Goal: Transaction & Acquisition: Purchase product/service

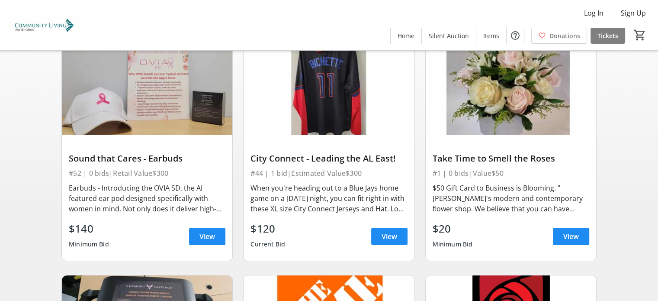
scroll to position [87, 0]
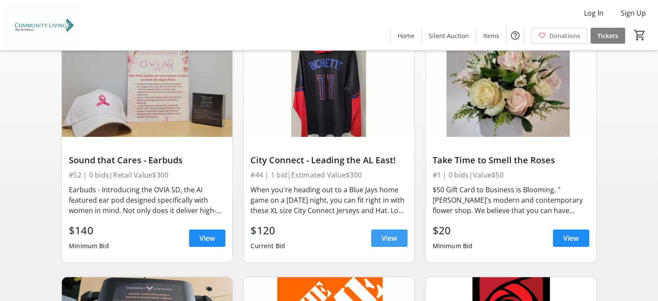
click at [390, 235] on span "View" at bounding box center [390, 238] width 16 height 10
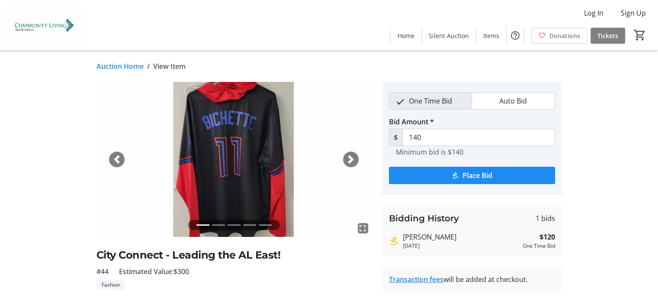
click at [219, 223] on li at bounding box center [218, 225] width 13 height 10
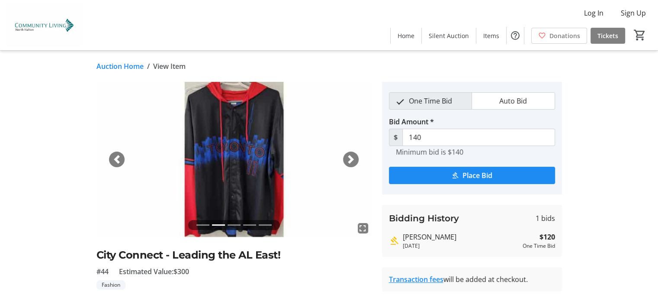
click at [234, 223] on li at bounding box center [234, 225] width 13 height 10
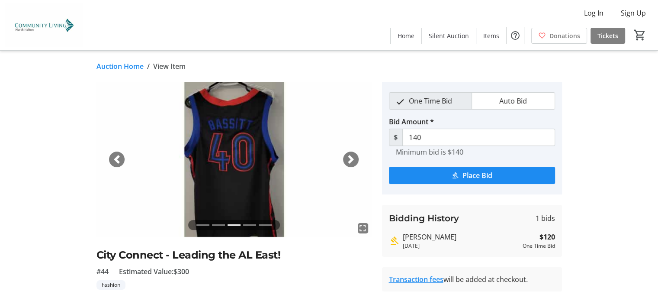
click at [250, 225] on li at bounding box center [249, 225] width 13 height 10
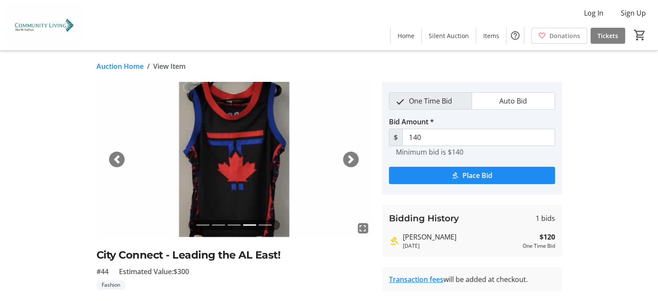
click at [266, 223] on li at bounding box center [265, 225] width 13 height 10
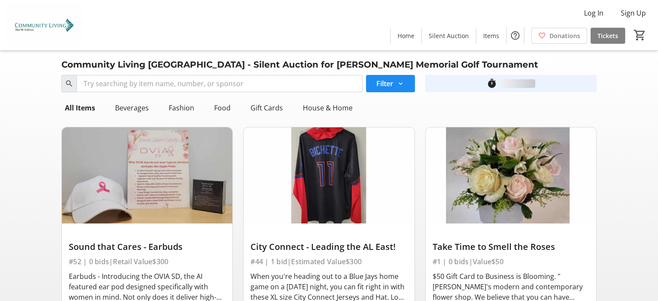
scroll to position [87, 0]
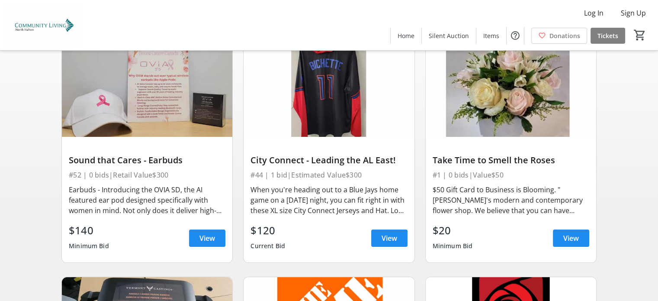
click at [334, 87] on img at bounding box center [329, 89] width 171 height 96
click at [384, 233] on span "View" at bounding box center [390, 238] width 16 height 10
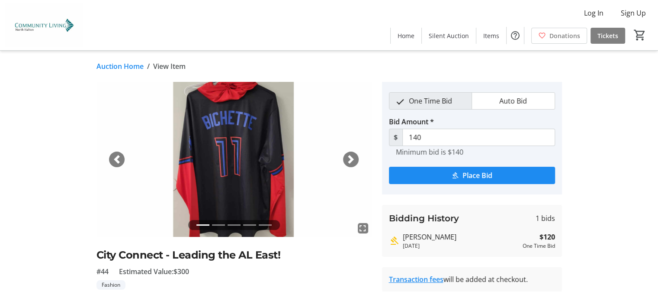
click at [350, 155] on span "button" at bounding box center [351, 159] width 9 height 9
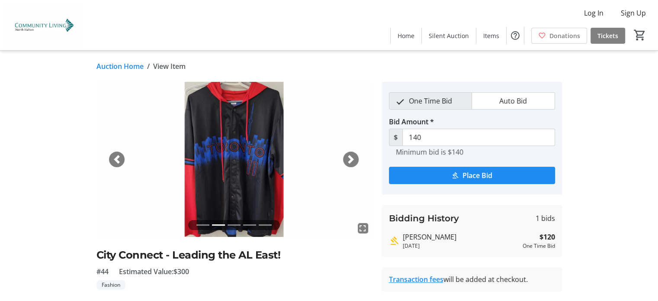
click at [350, 155] on span "button" at bounding box center [351, 159] width 9 height 9
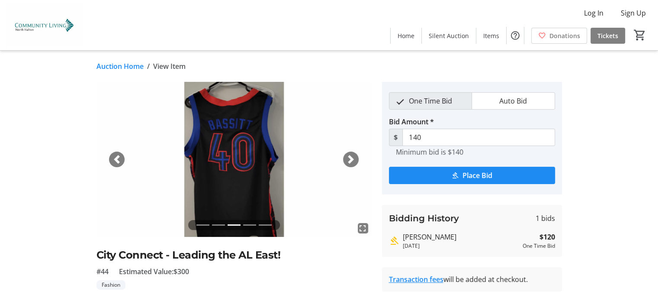
click at [350, 155] on span "button" at bounding box center [351, 159] width 9 height 9
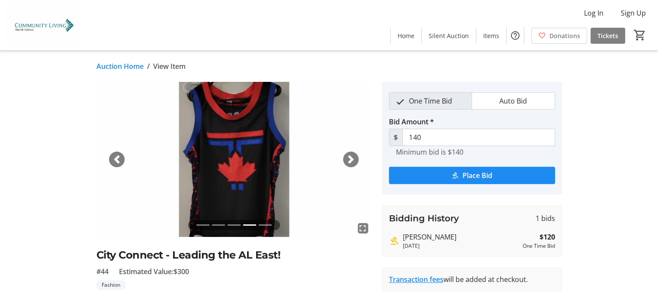
click at [350, 155] on span "button" at bounding box center [351, 159] width 9 height 9
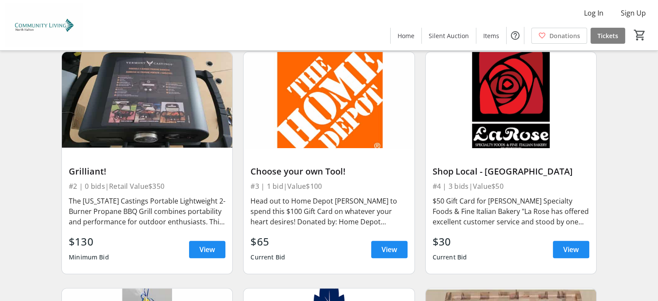
scroll to position [294, 0]
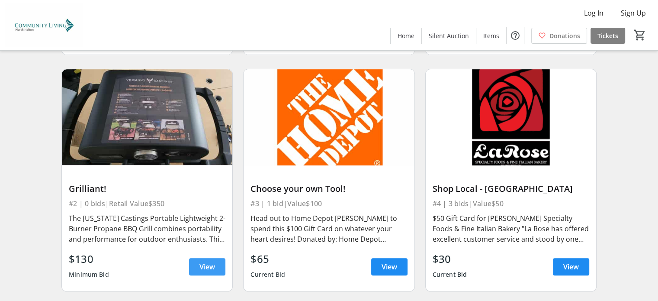
click at [207, 259] on span at bounding box center [207, 266] width 36 height 21
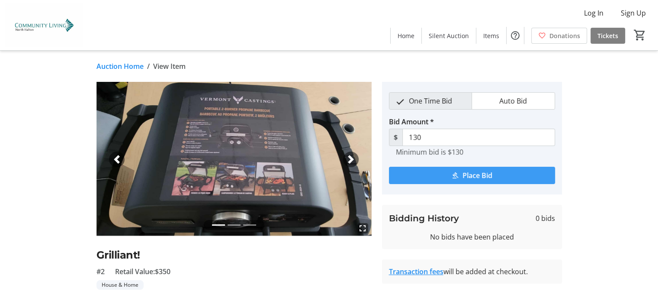
click at [473, 174] on span "Place Bid" at bounding box center [478, 175] width 30 height 10
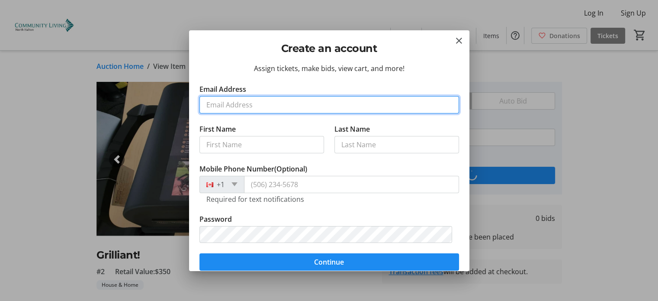
click at [232, 102] on input "Email Address" at bounding box center [330, 104] width 260 height 17
type input "[EMAIL_ADDRESS][DOMAIN_NAME]"
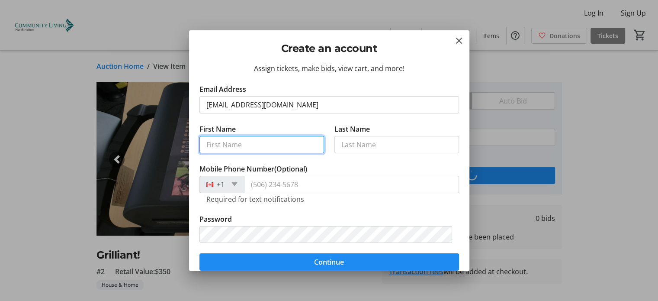
type input "[PERSON_NAME]"
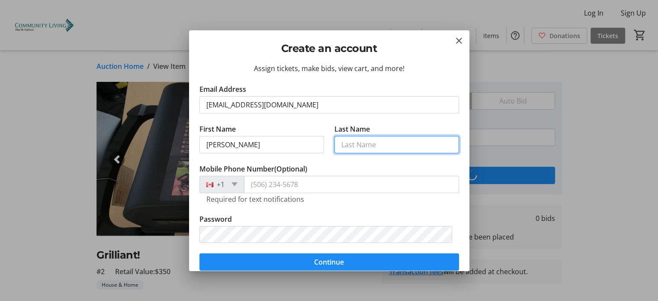
type input "[PERSON_NAME]"
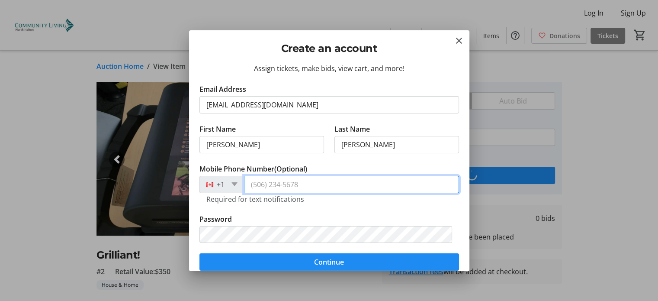
type input "[PHONE_NUMBER]"
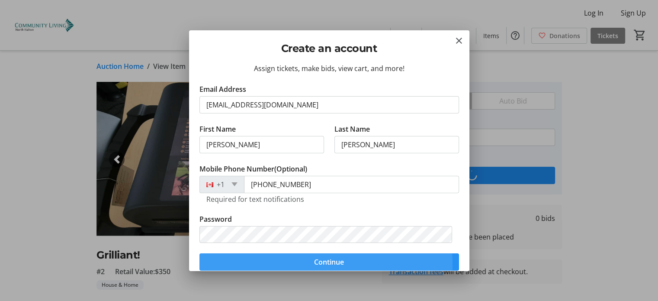
click at [314, 264] on span "Continue" at bounding box center [329, 262] width 30 height 10
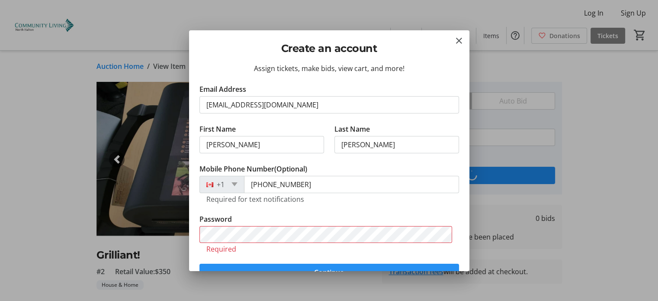
scroll to position [77, 0]
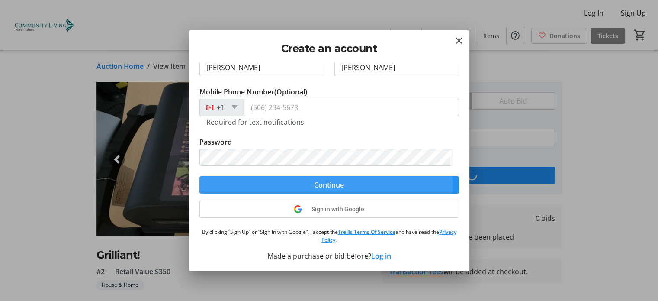
click at [307, 185] on span "submit" at bounding box center [330, 184] width 260 height 21
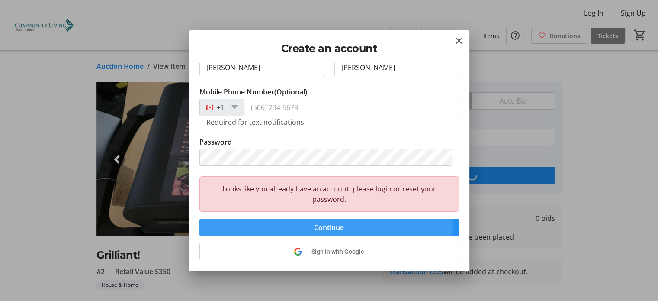
click at [323, 225] on span "Continue" at bounding box center [329, 227] width 30 height 10
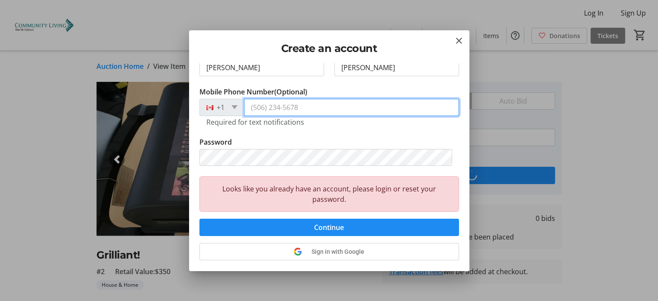
click at [261, 104] on input "Mobile Phone Number (Optional)" at bounding box center [351, 107] width 215 height 17
type input "[PHONE_NUMBER]"
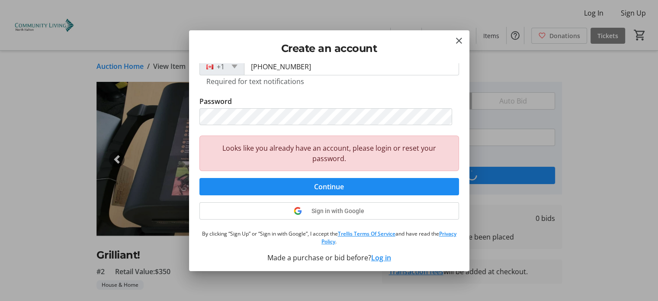
scroll to position [119, 0]
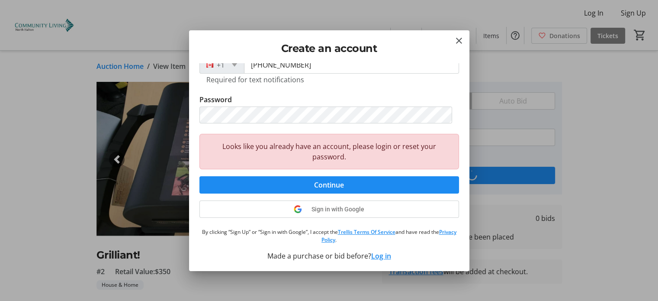
click at [379, 256] on button "Log in" at bounding box center [381, 256] width 20 height 10
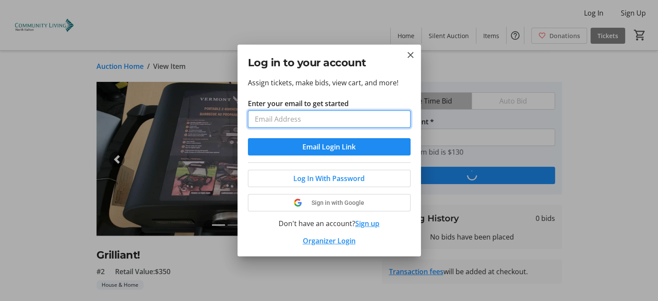
click at [293, 115] on input "Enter your email to get started" at bounding box center [329, 118] width 163 height 17
type input "[EMAIL_ADDRESS][DOMAIN_NAME]"
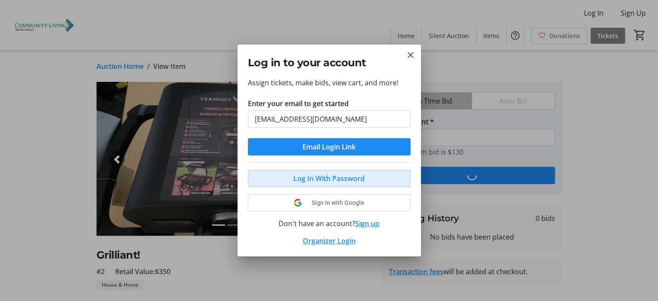
click at [321, 180] on span "Log In With Password" at bounding box center [329, 178] width 71 height 10
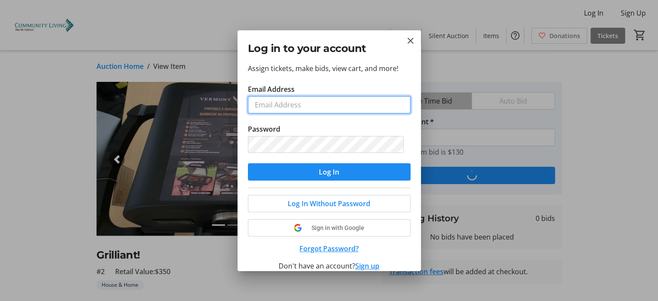
type input "[EMAIL_ADDRESS][DOMAIN_NAME]"
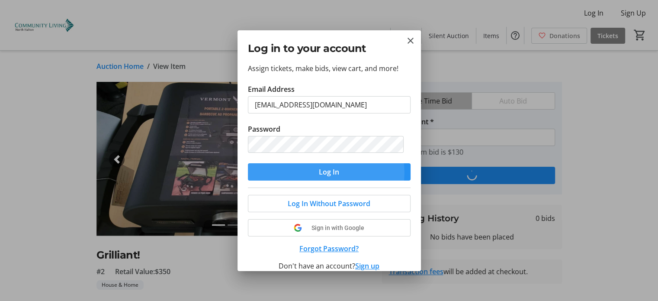
click at [326, 172] on span "Log In" at bounding box center [329, 172] width 20 height 10
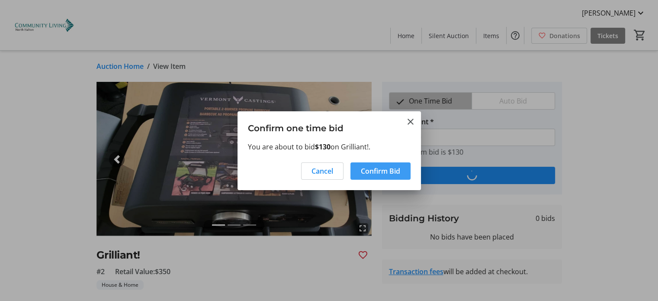
click at [378, 174] on span "Confirm Bid" at bounding box center [380, 171] width 39 height 10
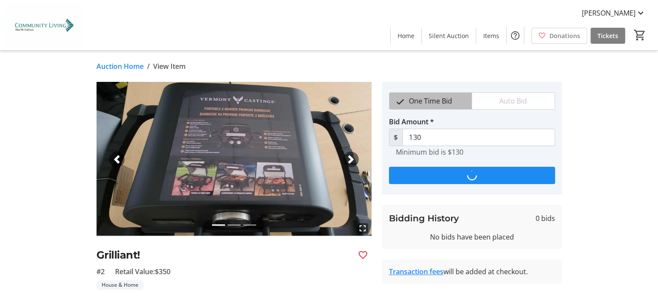
type input "150"
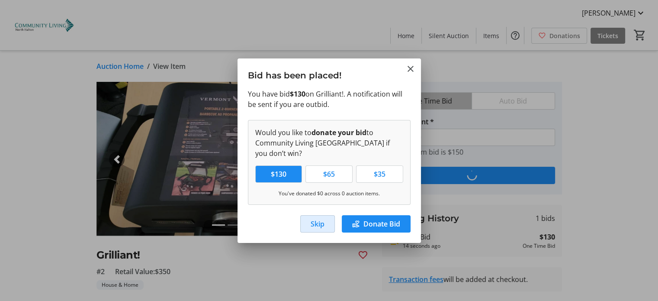
click at [318, 225] on span "Skip" at bounding box center [318, 224] width 14 height 10
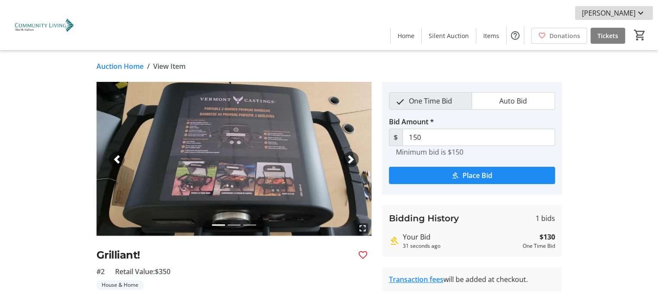
click at [640, 13] on mat-icon at bounding box center [641, 13] width 10 height 10
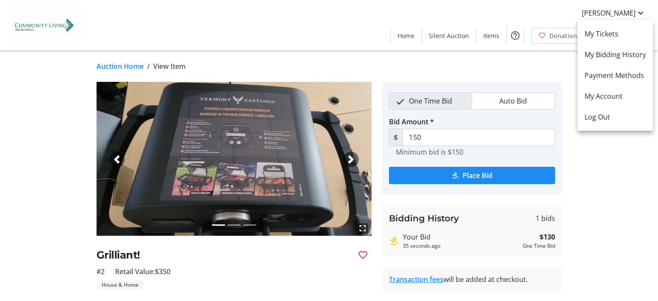
click at [629, 166] on div at bounding box center [329, 150] width 658 height 301
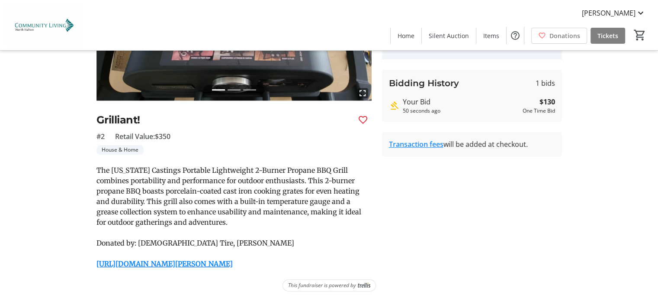
scroll to position [0, 0]
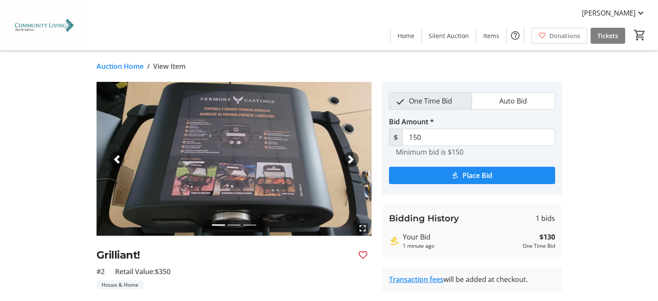
click at [394, 240] on mat-icon "Highest bid" at bounding box center [394, 241] width 10 height 10
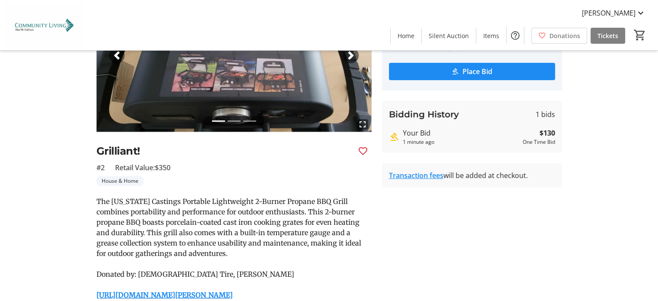
scroll to position [135, 0]
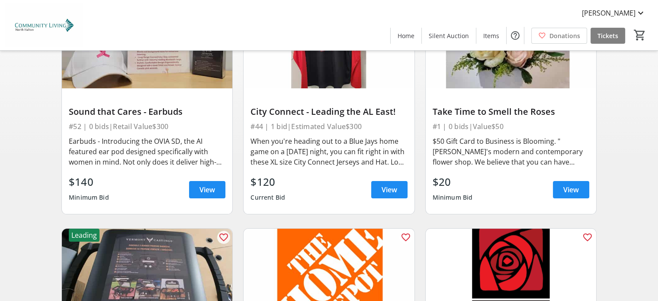
scroll to position [294, 0]
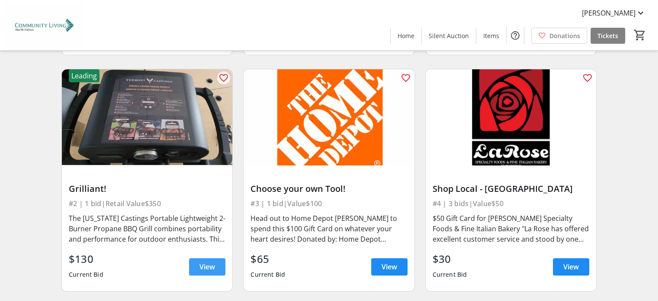
click at [203, 264] on span "View" at bounding box center [208, 266] width 16 height 10
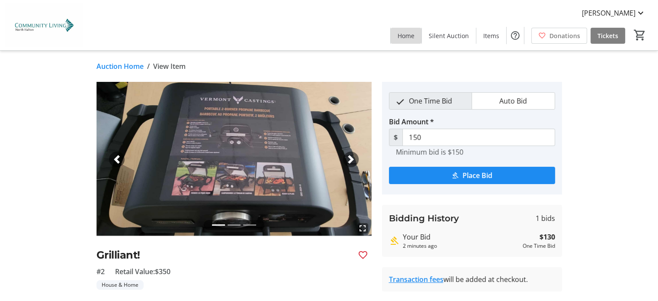
click at [412, 38] on span "Home" at bounding box center [406, 35] width 17 height 9
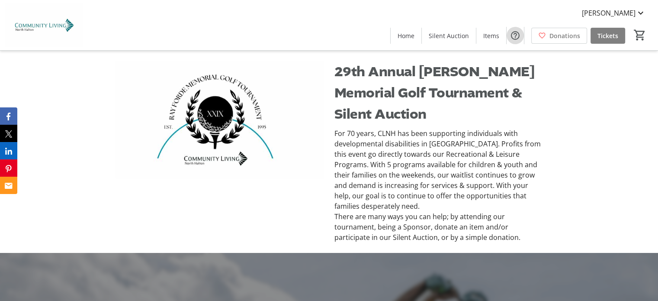
click at [515, 34] on mat-icon "Help" at bounding box center [515, 35] width 10 height 10
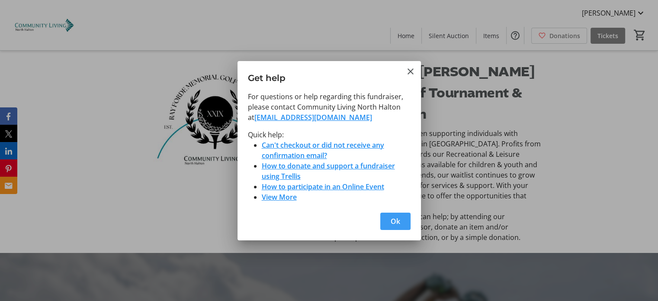
click at [394, 219] on span "Ok" at bounding box center [396, 221] width 10 height 10
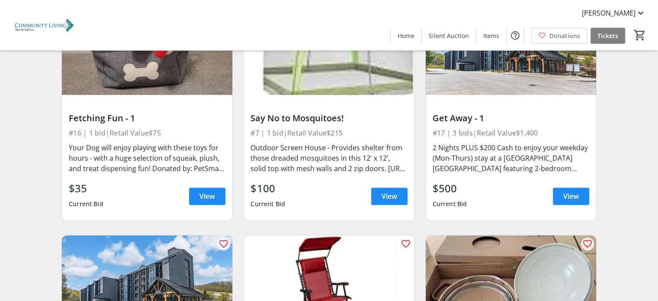
scroll to position [1333, 0]
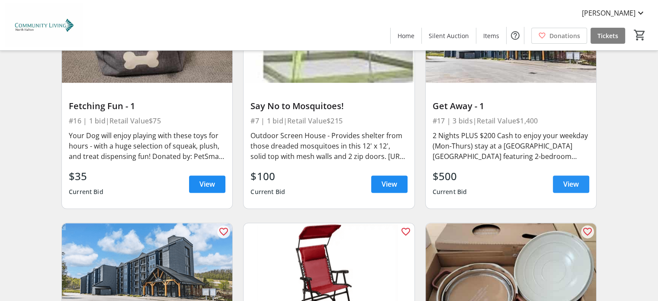
click at [573, 179] on span "View" at bounding box center [572, 184] width 16 height 10
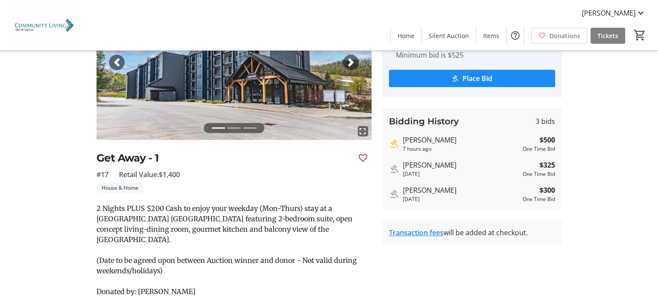
scroll to position [80, 0]
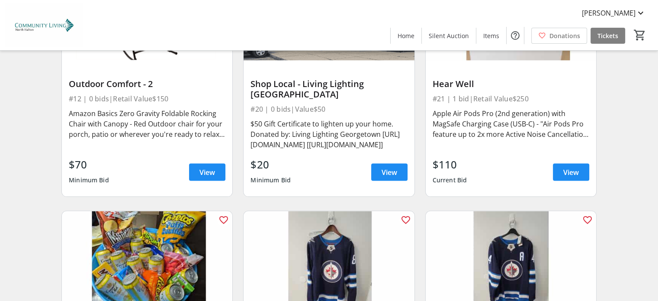
scroll to position [1818, 0]
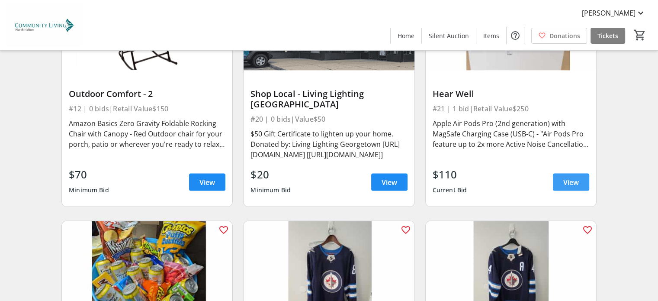
click at [568, 177] on span "View" at bounding box center [572, 182] width 16 height 10
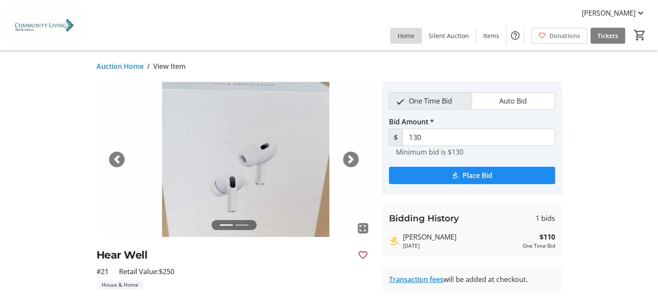
click at [412, 38] on span "Home" at bounding box center [406, 35] width 17 height 9
click at [352, 156] on span "button" at bounding box center [351, 159] width 9 height 9
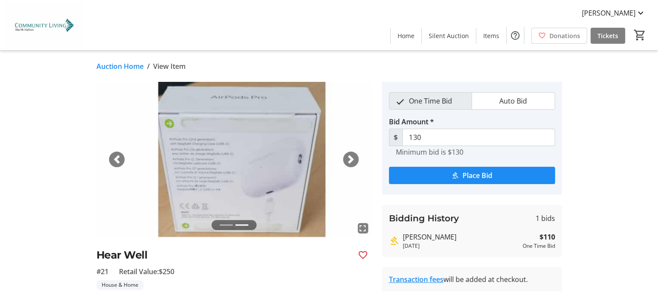
click at [352, 156] on span "button" at bounding box center [351, 159] width 9 height 9
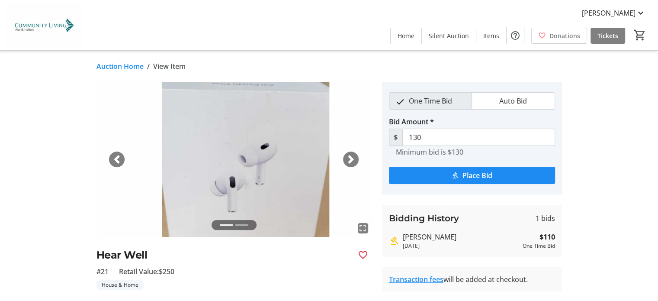
click at [352, 156] on span "button" at bounding box center [351, 159] width 9 height 9
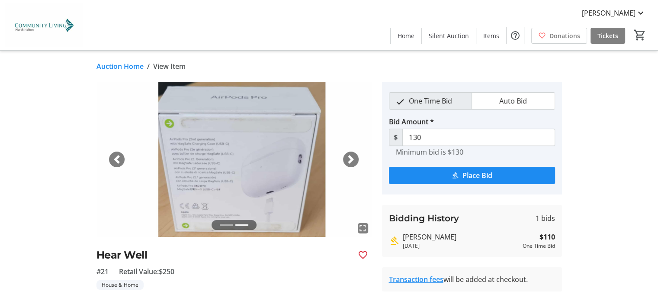
click at [352, 156] on span "button" at bounding box center [351, 159] width 9 height 9
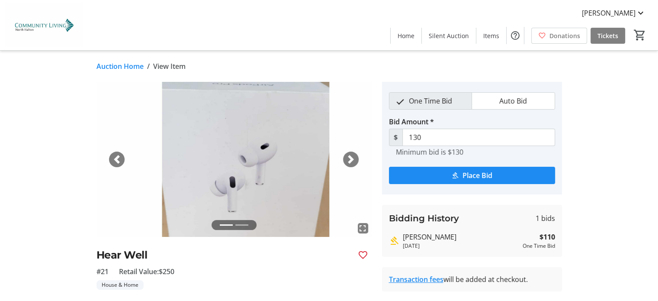
click at [352, 156] on span "button" at bounding box center [351, 159] width 9 height 9
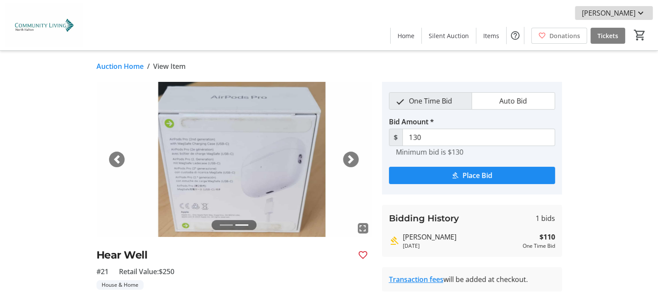
click at [639, 12] on mat-icon at bounding box center [641, 13] width 10 height 10
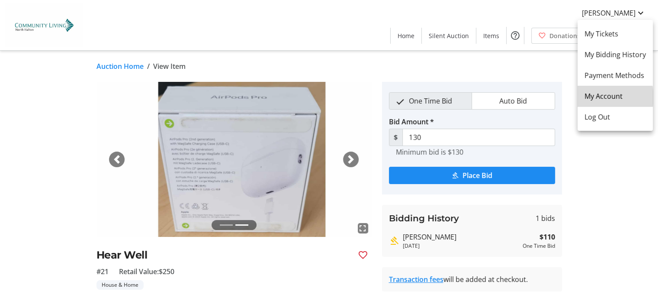
click at [601, 97] on span "My Account" at bounding box center [615, 96] width 61 height 10
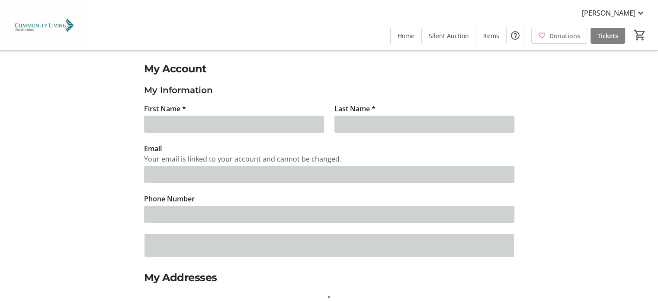
type input "[PERSON_NAME]"
type input "[EMAIL_ADDRESS][DOMAIN_NAME]"
type input "[PHONE_NUMBER]"
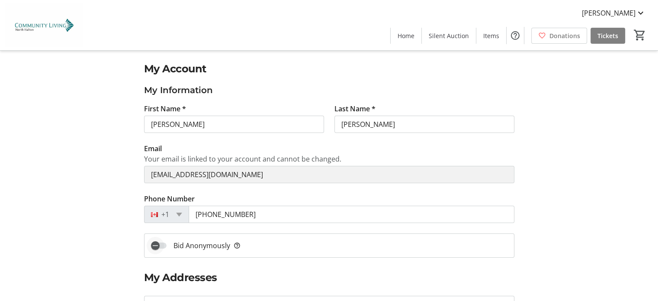
click at [165, 246] on span "button" at bounding box center [159, 245] width 16 height 6
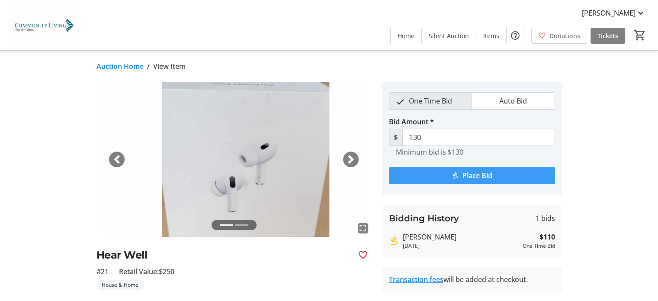
click at [471, 173] on span "Place Bid" at bounding box center [478, 175] width 30 height 10
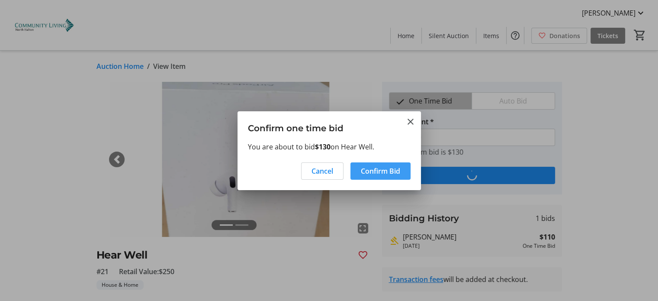
click at [387, 166] on span "Confirm Bid" at bounding box center [380, 171] width 39 height 10
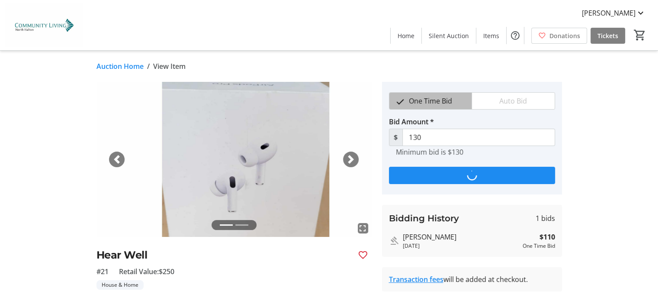
type input "150"
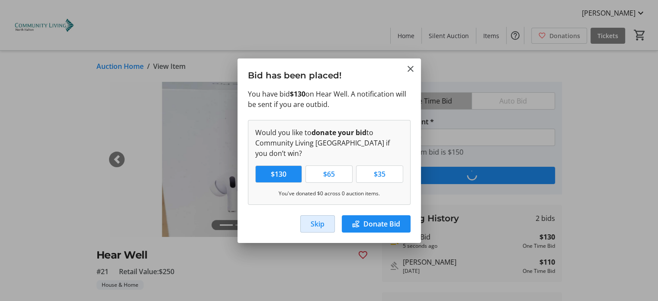
click at [318, 225] on span "Skip" at bounding box center [318, 224] width 14 height 10
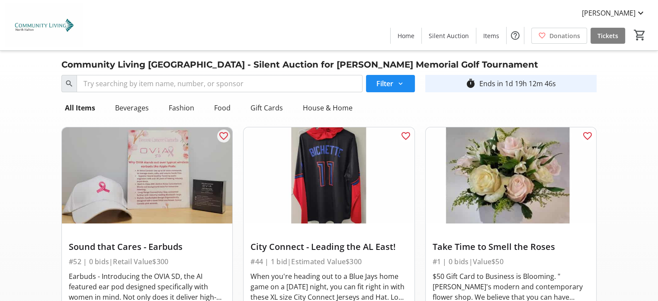
click at [273, 168] on img at bounding box center [329, 175] width 171 height 96
click at [321, 174] on img at bounding box center [329, 175] width 171 height 96
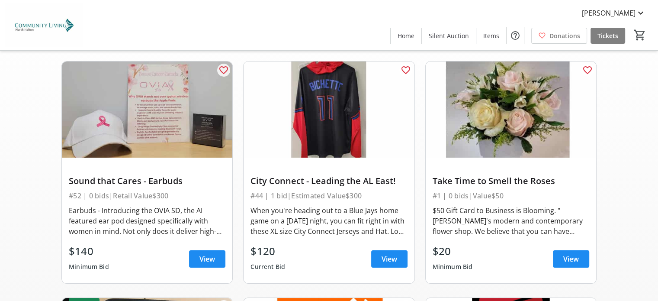
scroll to position [68, 0]
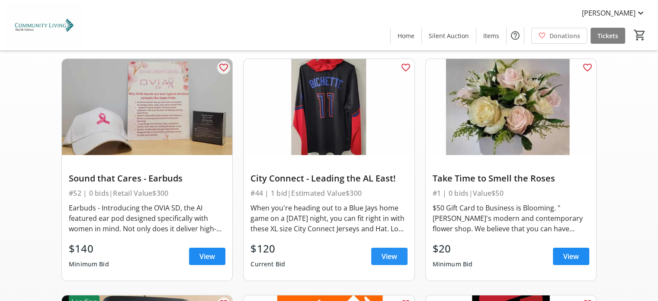
click at [385, 257] on span "View" at bounding box center [390, 256] width 16 height 10
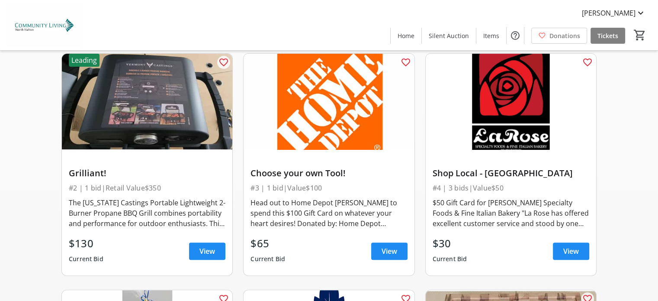
scroll to position [276, 0]
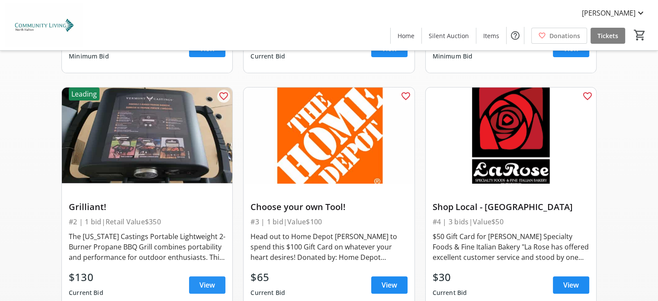
click at [207, 284] on span "View" at bounding box center [208, 285] width 16 height 10
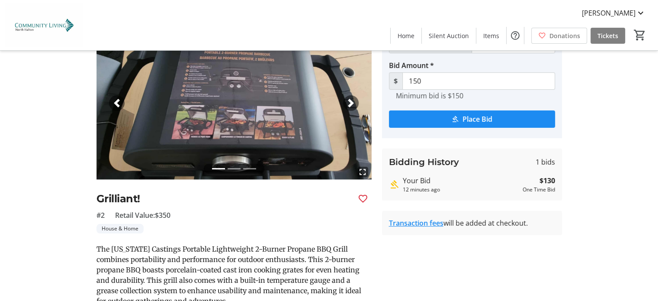
scroll to position [135, 0]
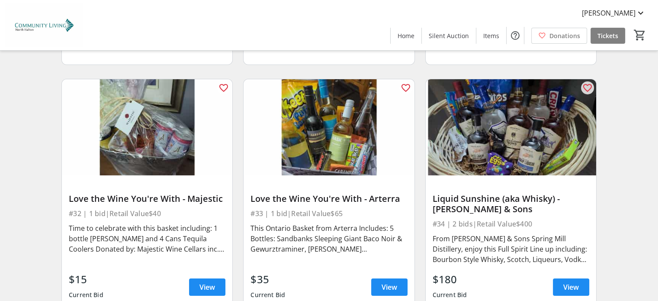
scroll to position [2926, 0]
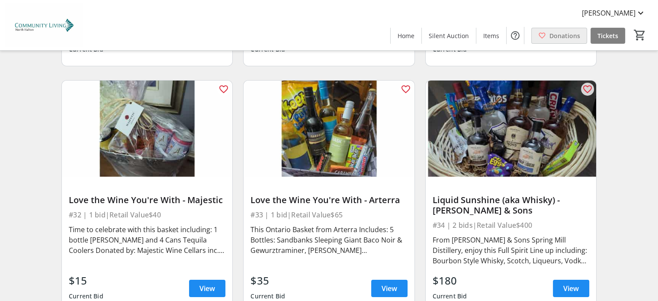
click at [561, 35] on span "Donations" at bounding box center [565, 35] width 31 height 9
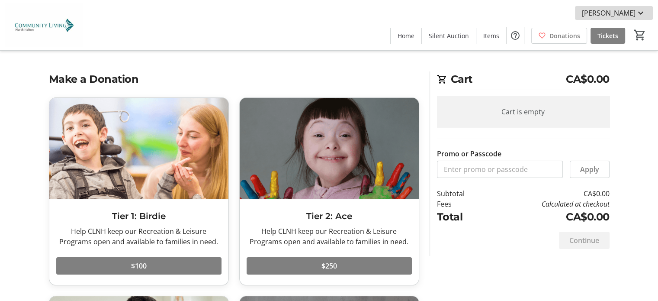
click at [636, 15] on mat-icon at bounding box center [641, 13] width 10 height 10
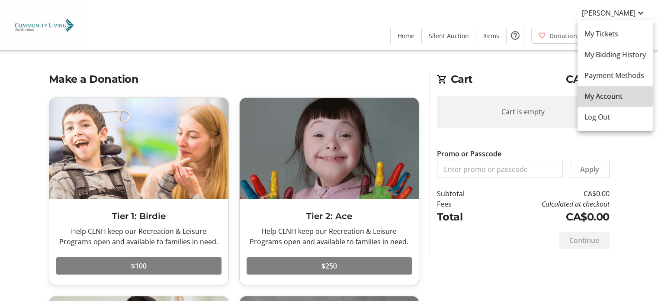
click at [603, 96] on span "My Account" at bounding box center [615, 96] width 61 height 10
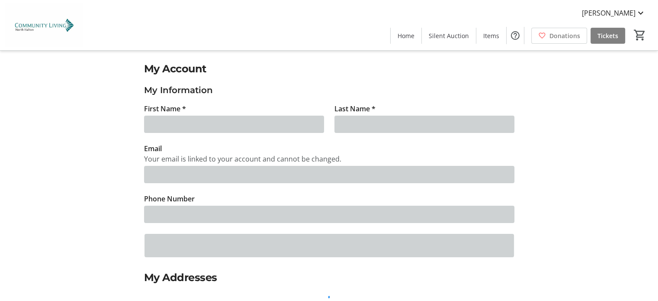
type input "[PERSON_NAME]"
type input "[EMAIL_ADDRESS][DOMAIN_NAME]"
type input "[PHONE_NUMBER]"
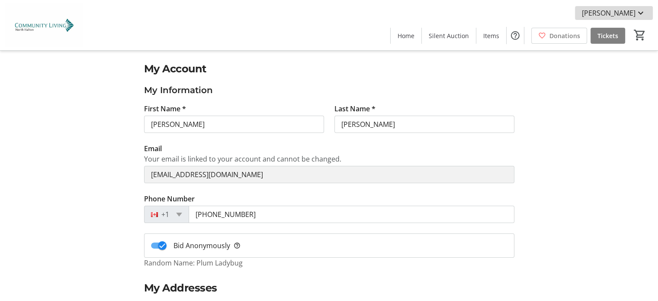
click at [641, 13] on mat-icon at bounding box center [641, 13] width 10 height 10
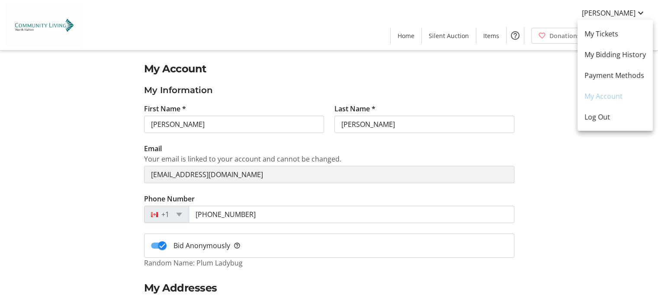
click at [639, 12] on div at bounding box center [329, 150] width 658 height 301
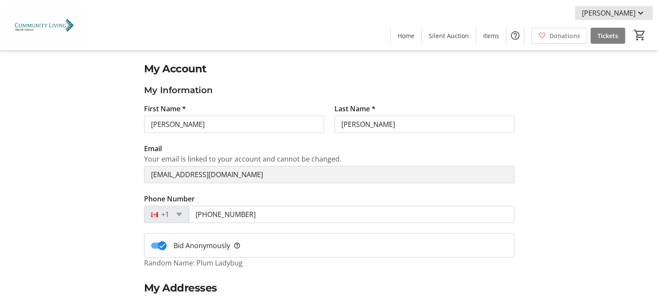
click at [639, 12] on mat-icon at bounding box center [641, 13] width 10 height 10
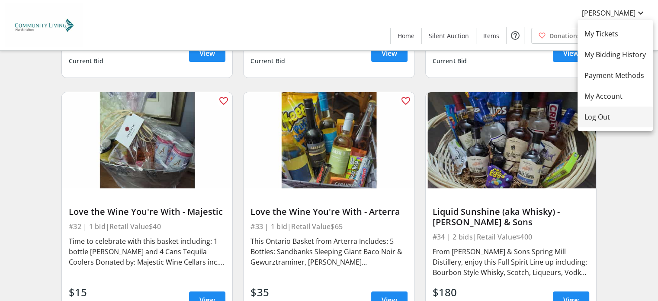
scroll to position [2914, 0]
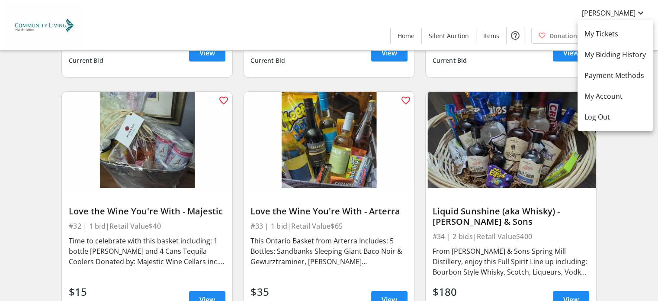
click at [471, 137] on div at bounding box center [329, 150] width 658 height 301
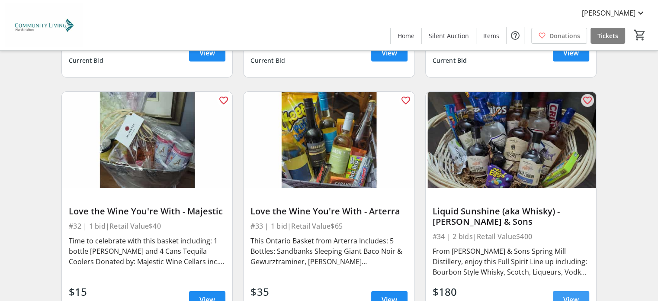
click at [572, 294] on span "View" at bounding box center [572, 299] width 16 height 10
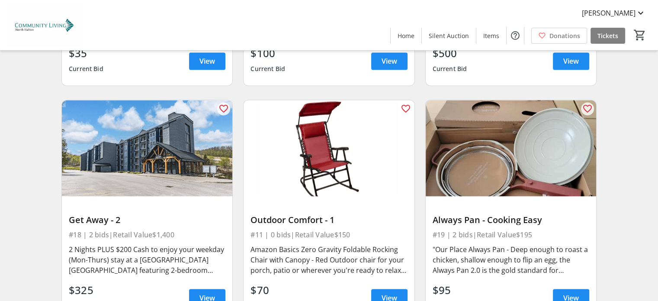
scroll to position [1474, 0]
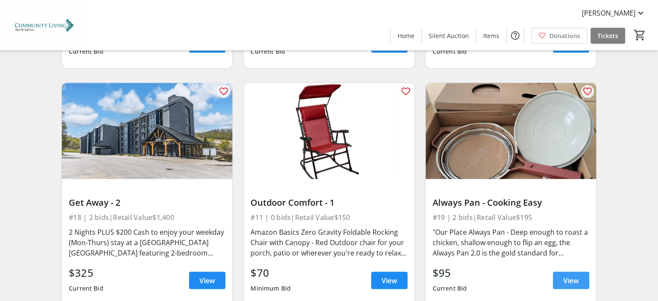
click at [566, 275] on span "View" at bounding box center [572, 280] width 16 height 10
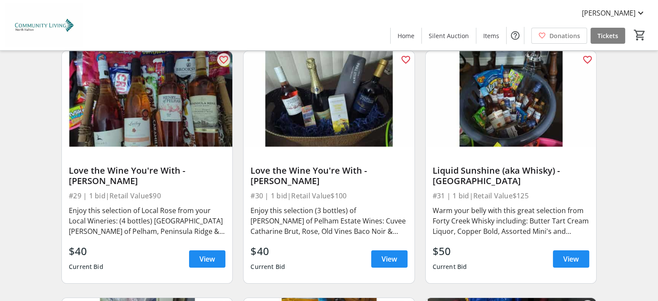
scroll to position [2711, 0]
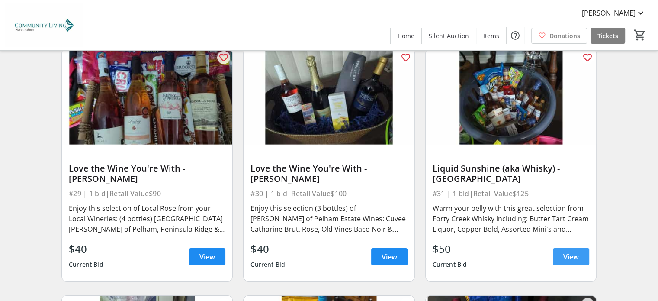
click at [566, 252] on span "View" at bounding box center [572, 257] width 16 height 10
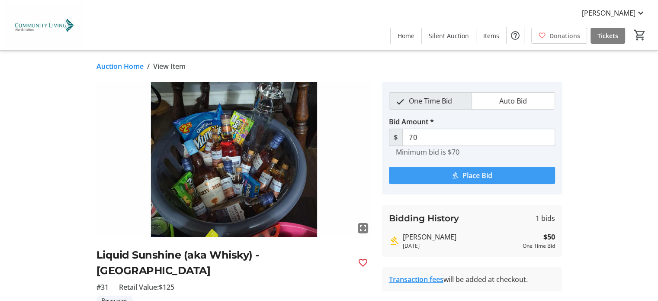
click at [477, 174] on span "Place Bid" at bounding box center [478, 175] width 30 height 10
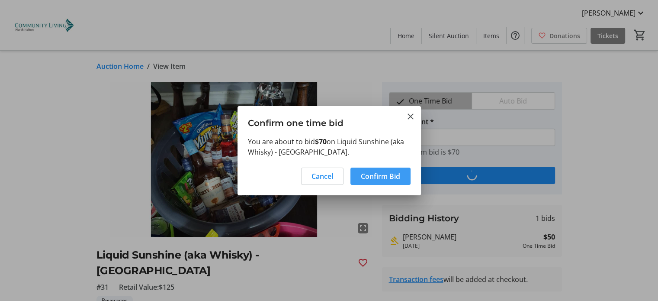
click at [382, 174] on span "Confirm Bid" at bounding box center [380, 176] width 39 height 10
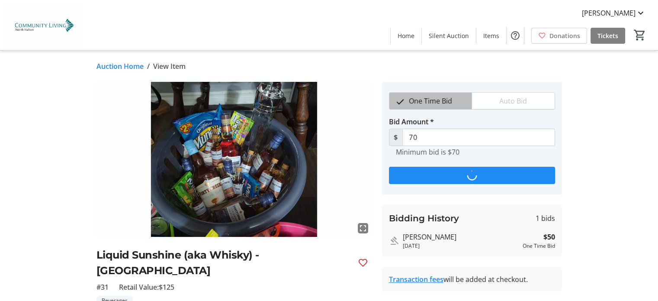
type input "90"
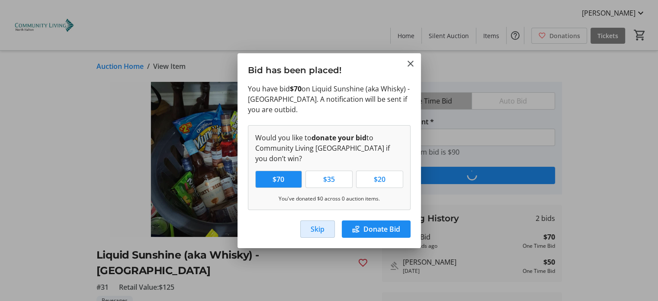
click at [315, 228] on span "Skip" at bounding box center [318, 229] width 14 height 10
